Goal: Navigation & Orientation: Find specific page/section

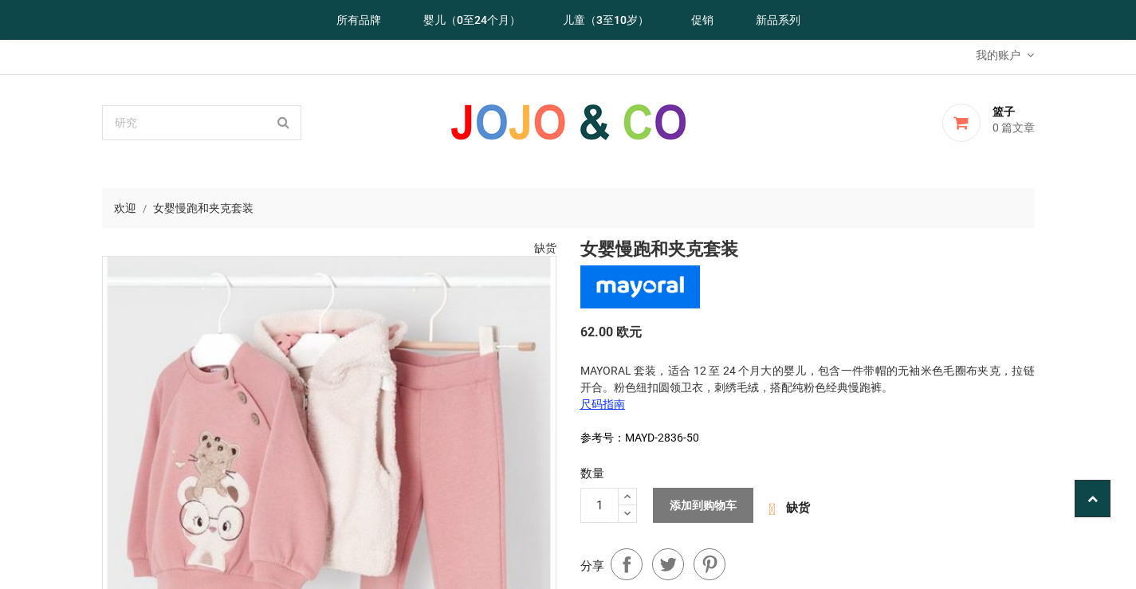
scroll to position [319, 0]
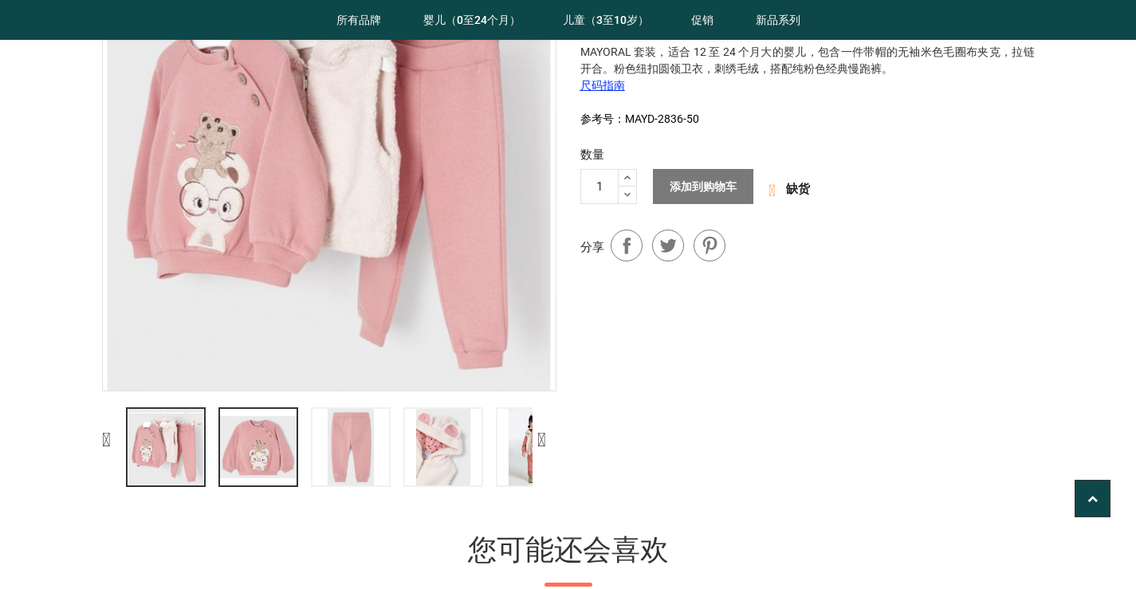
click at [274, 459] on img at bounding box center [259, 448] width 80 height 80
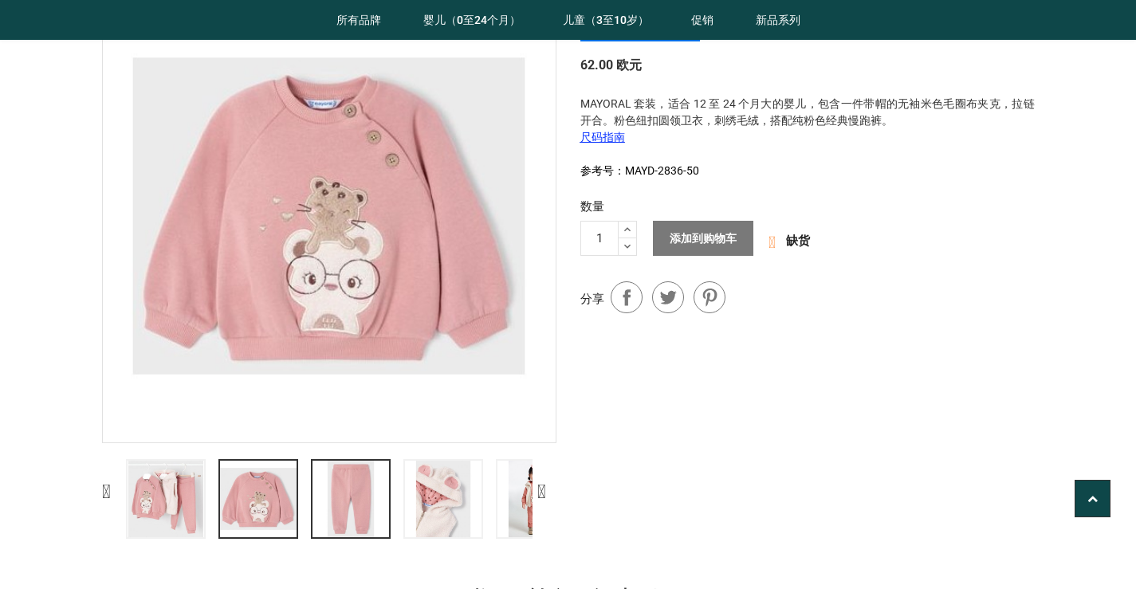
scroll to position [239, 0]
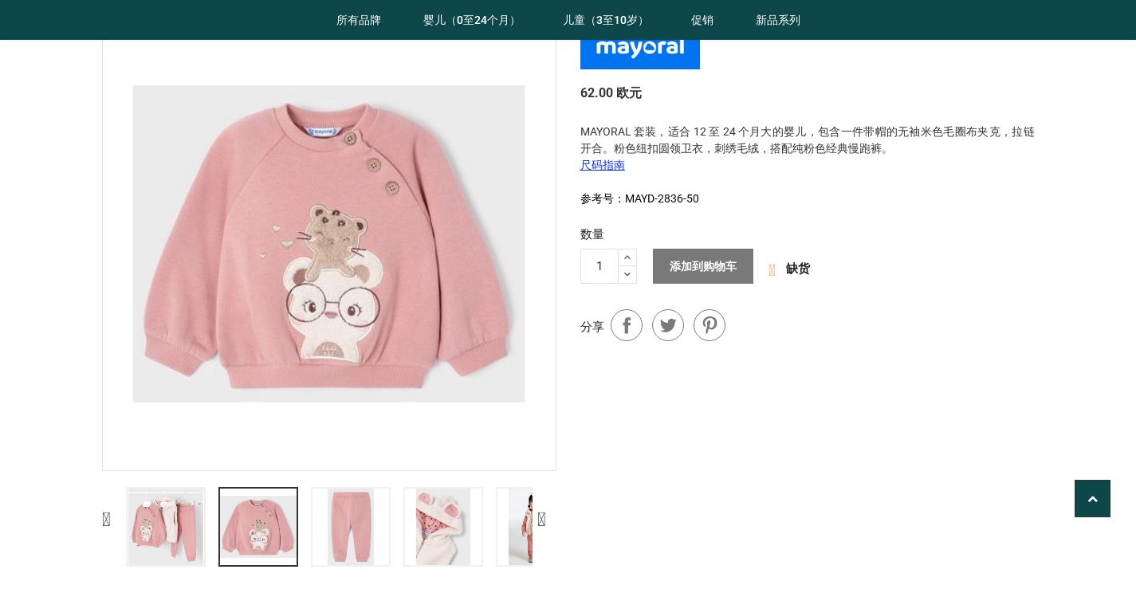
click at [76, 463] on section "欢迎 女婴慢跑和夹克套装 缺货 " at bounding box center [568, 552] width 1136 height 1242
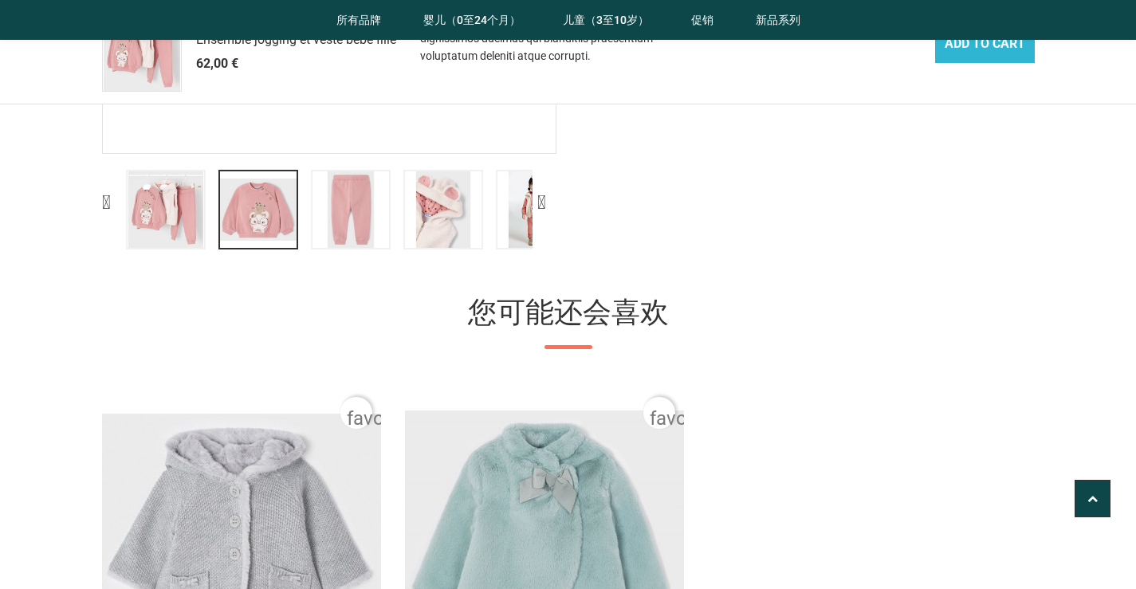
scroll to position [479, 0]
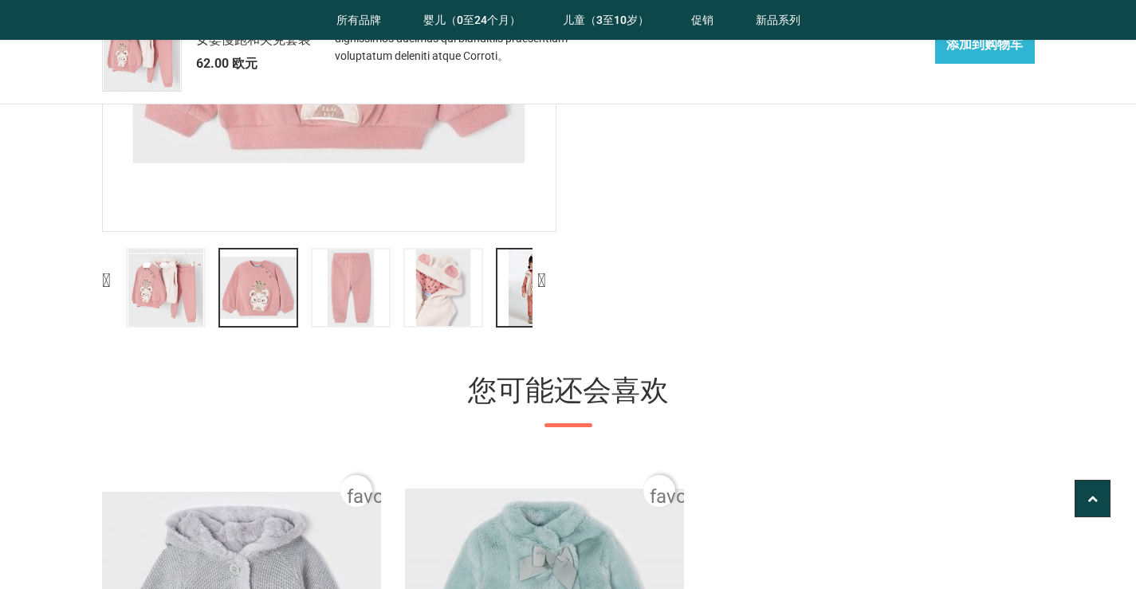
click at [525, 292] on img at bounding box center [536, 288] width 80 height 80
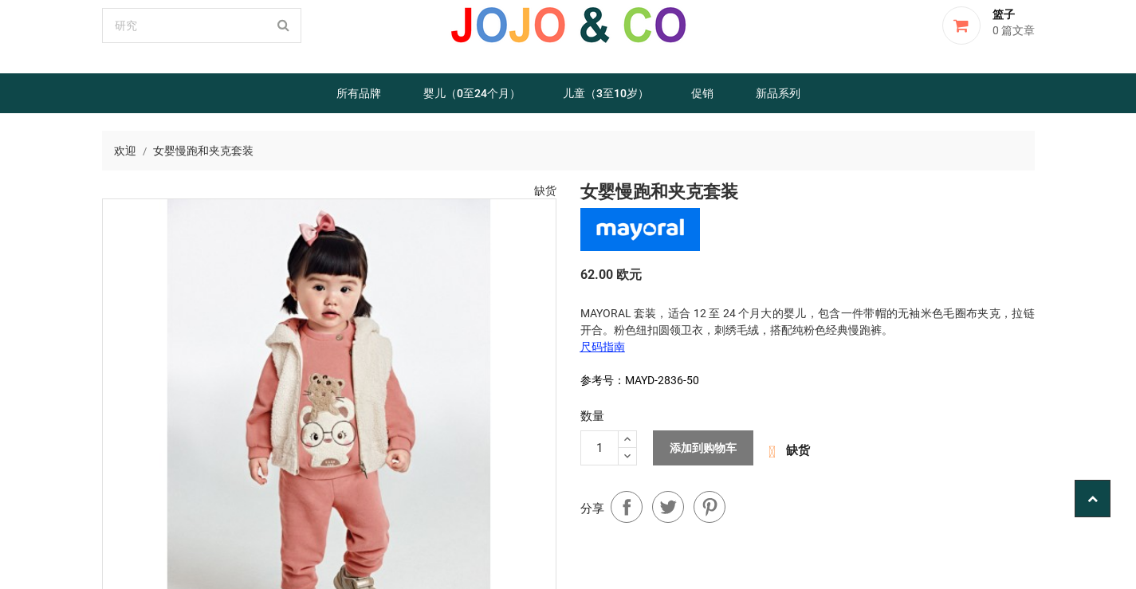
scroll to position [0, 0]
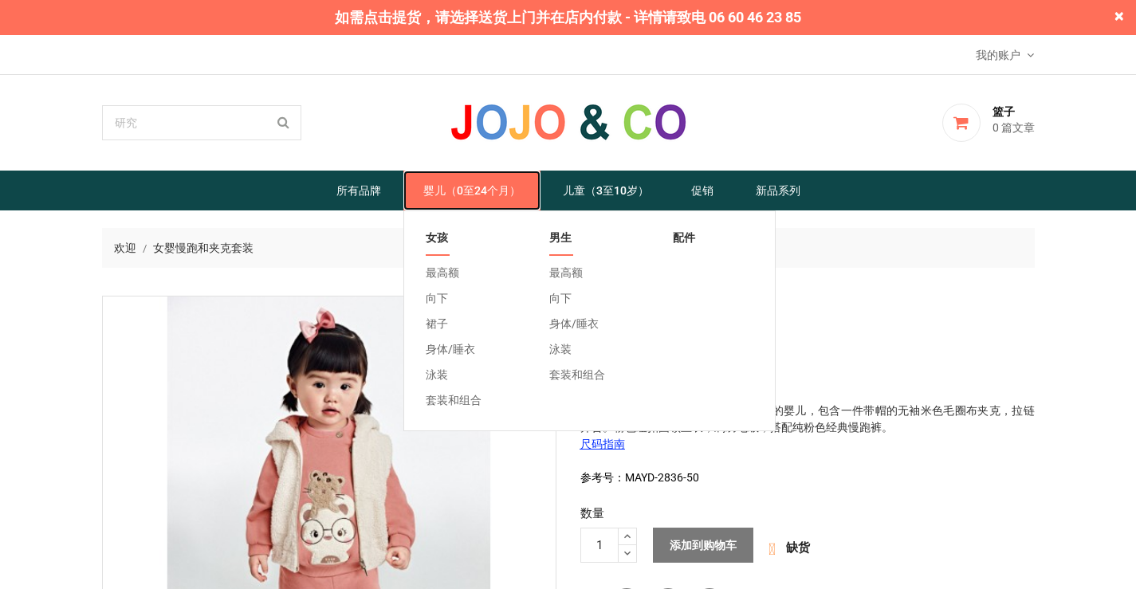
click at [493, 194] on font "婴儿（0至24个月）" at bounding box center [471, 190] width 97 height 13
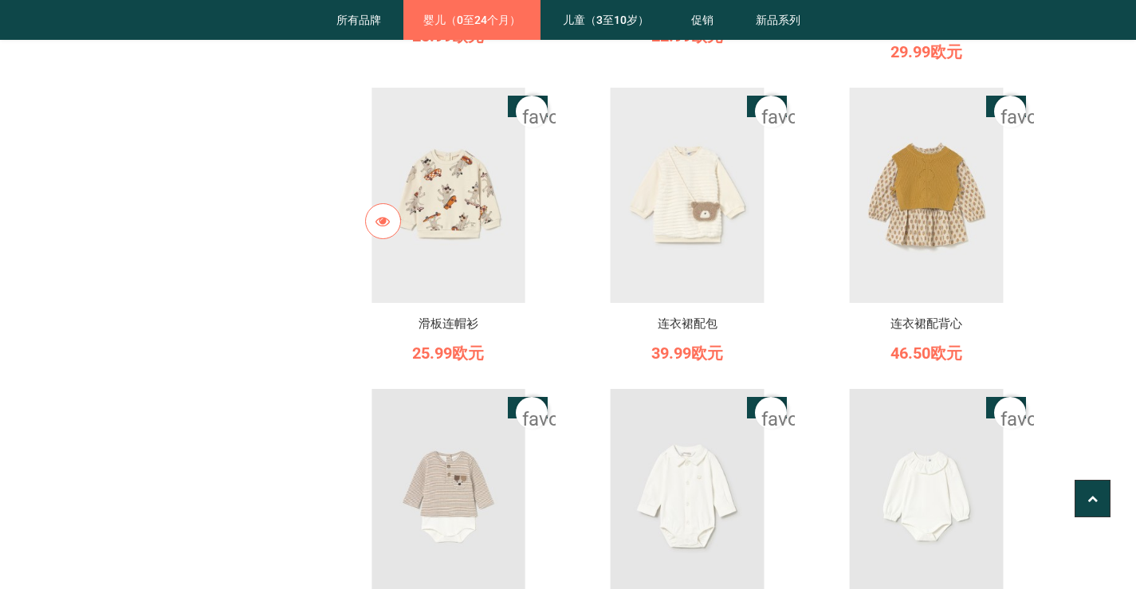
scroll to position [723, 0]
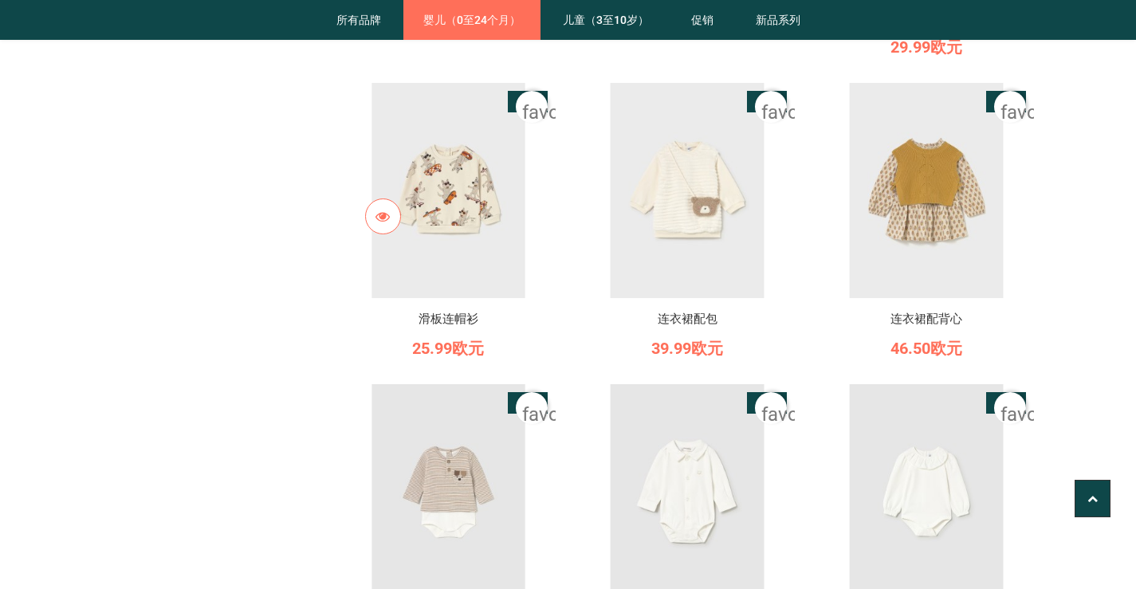
click at [464, 230] on img at bounding box center [448, 190] width 215 height 215
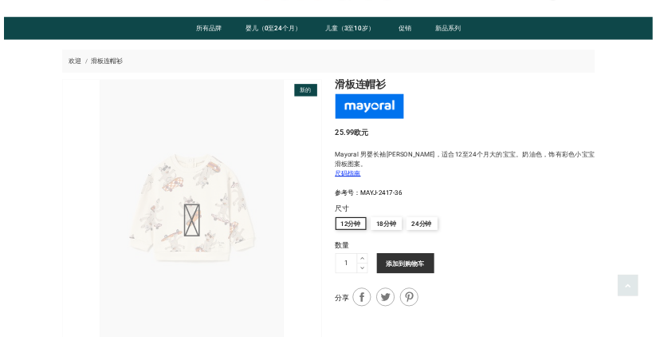
scroll to position [239, 0]
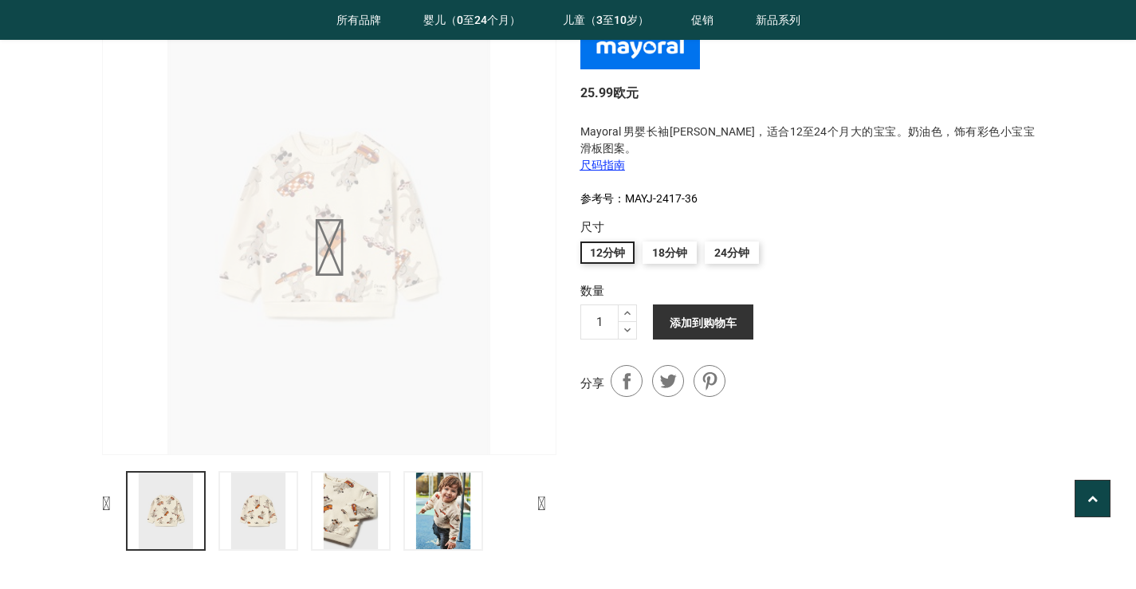
click at [316, 273] on font "" at bounding box center [329, 248] width 35 height 93
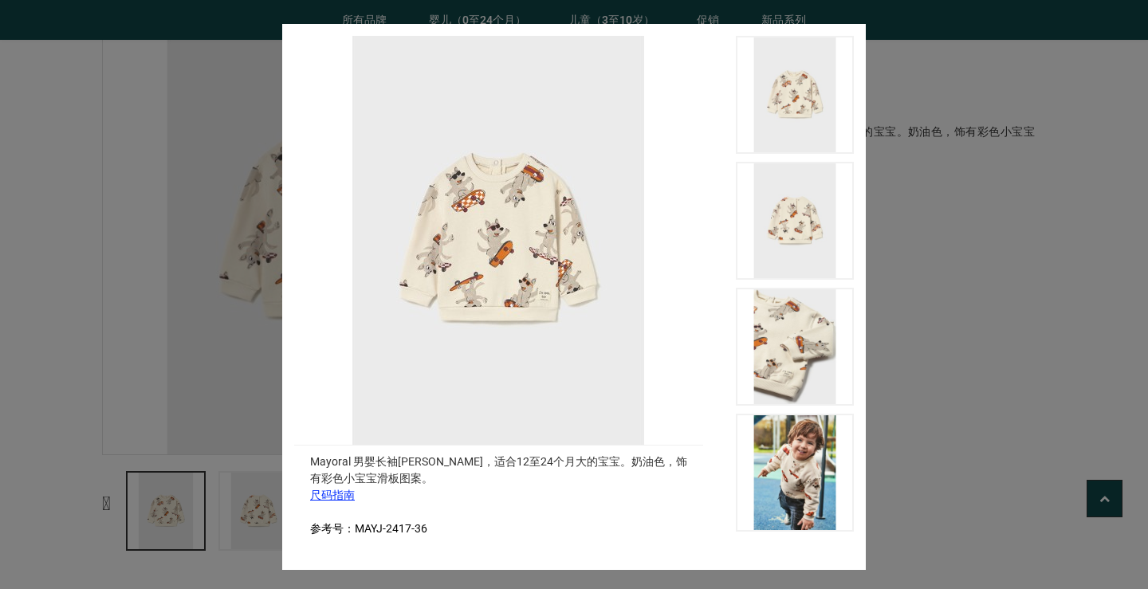
click at [510, 250] on img at bounding box center [498, 240] width 409 height 409
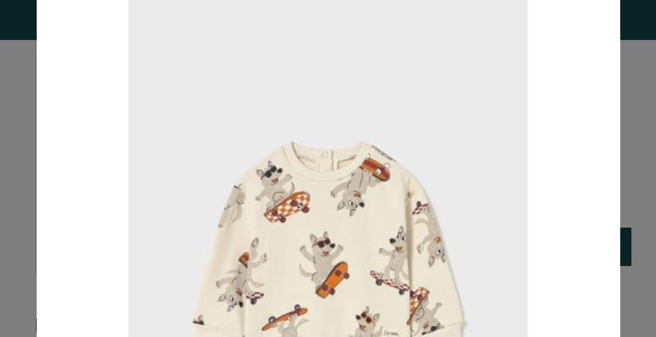
scroll to position [136, 0]
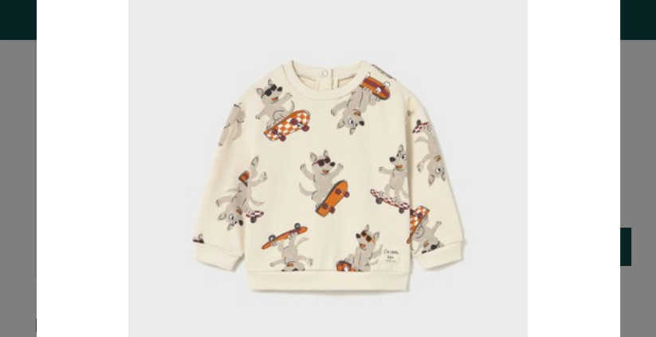
click at [390, 174] on img at bounding box center [329, 180] width 560 height 560
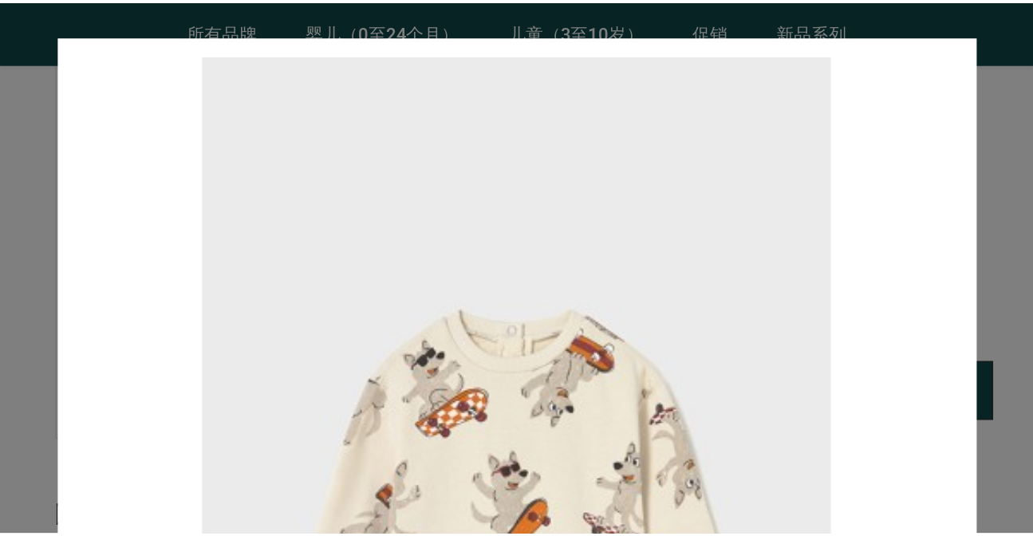
scroll to position [0, 0]
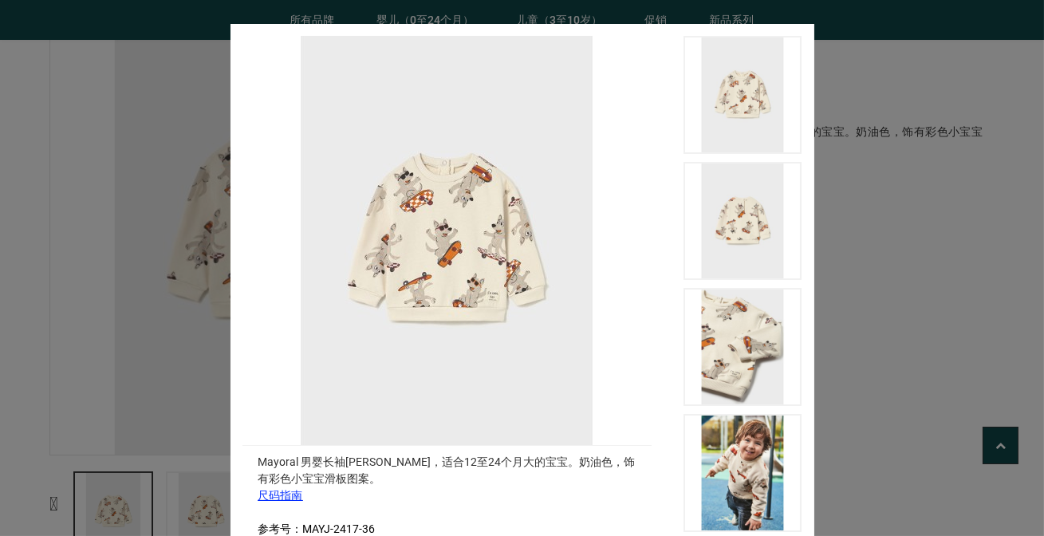
click at [815, 185] on div "Mayoral 男婴长袖卫衣，适合12至24个月大的宝宝。奶油色，饰有彩色小宝宝滑板图案。 尺码指南 参考号：MAYJ-2417-36" at bounding box center [522, 268] width 1044 height 536
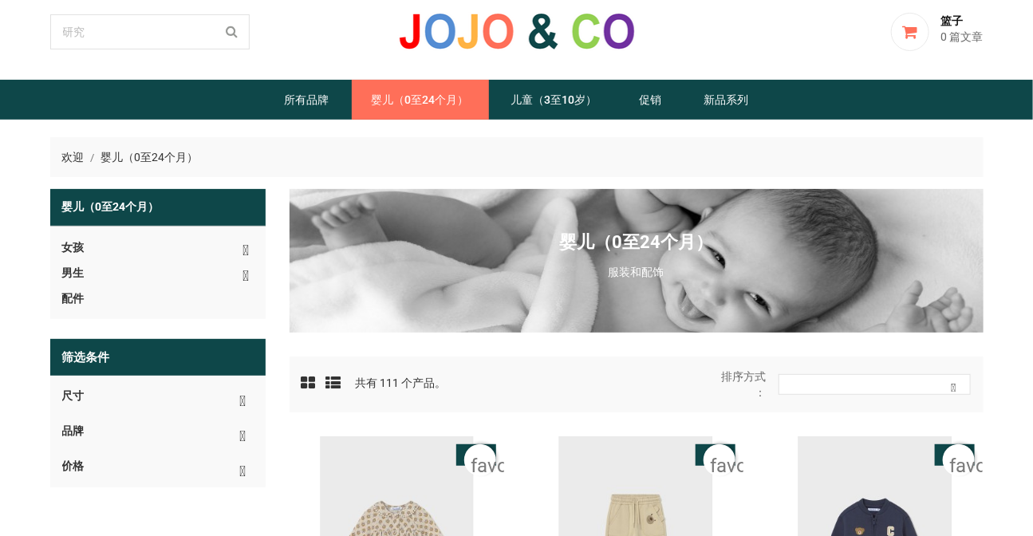
scroll to position [144, 0]
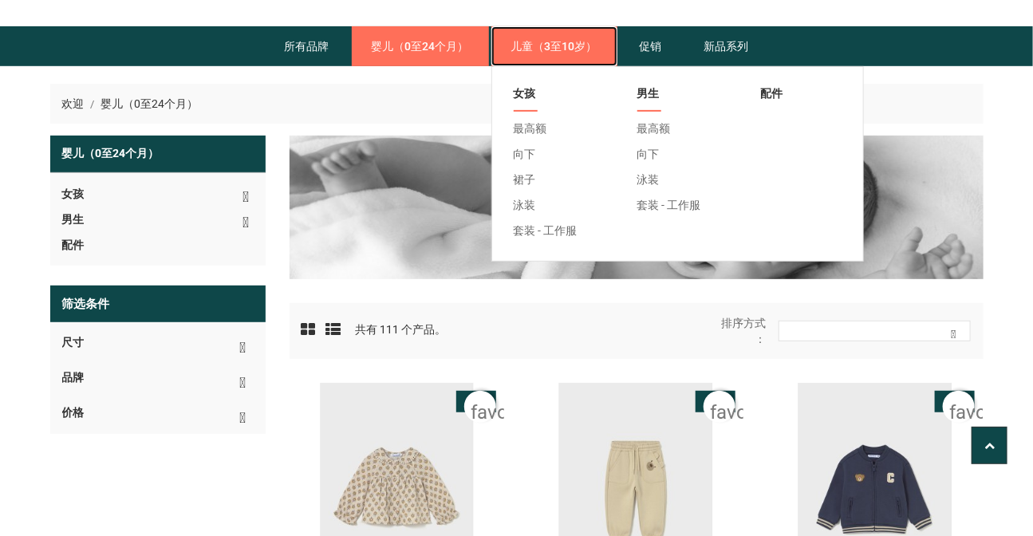
click at [544, 50] on font "儿童（3至10岁）" at bounding box center [554, 46] width 86 height 13
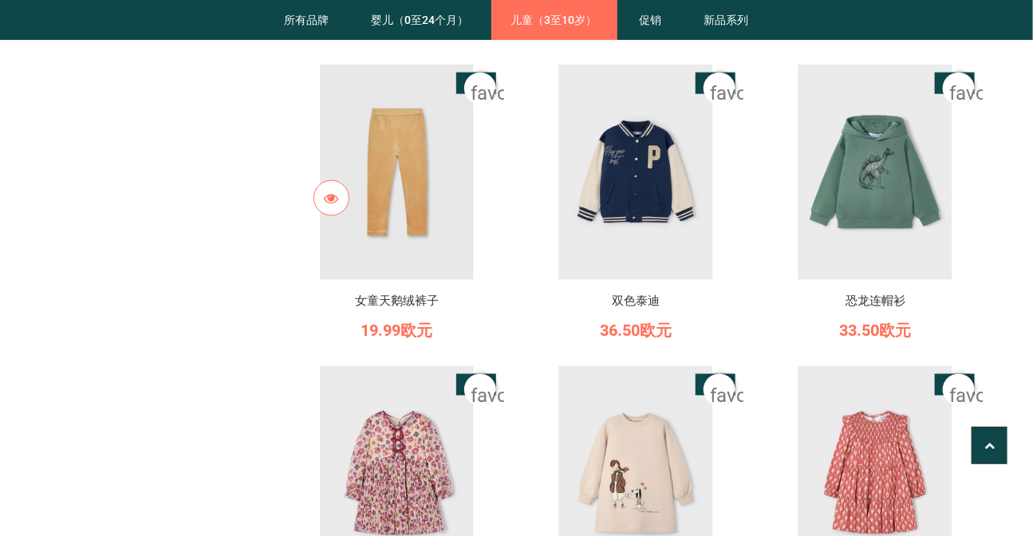
scroll to position [435, 0]
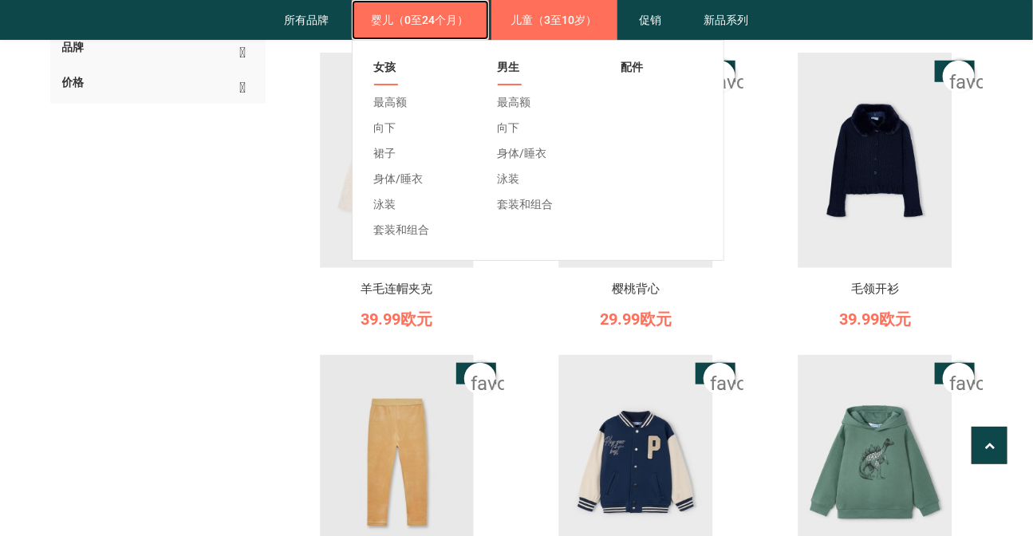
click at [431, 23] on font "婴儿（0至24个月）" at bounding box center [420, 20] width 97 height 13
